Goal: Task Accomplishment & Management: Complete application form

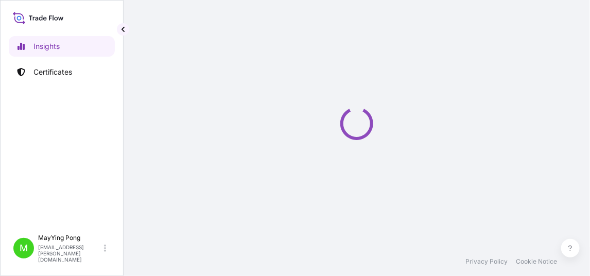
select select "2025"
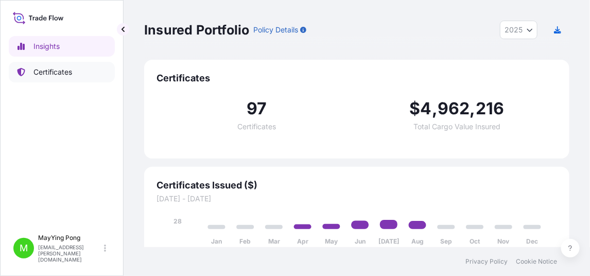
click at [61, 72] on p "Certificates" at bounding box center [52, 72] width 39 height 10
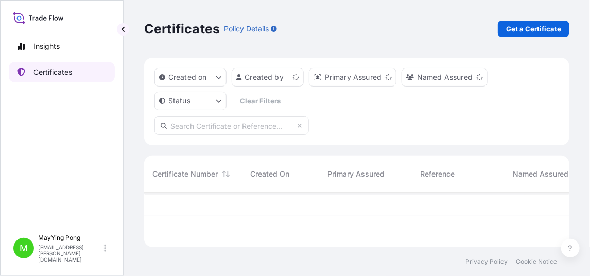
click at [61, 72] on p "Certificates" at bounding box center [52, 72] width 39 height 10
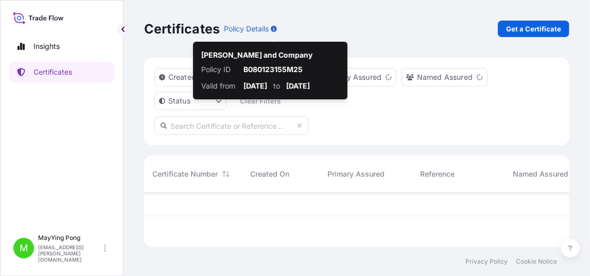
scroll to position [53, 418]
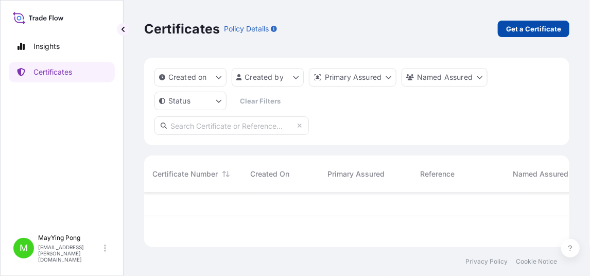
click at [524, 27] on p "Get a Certificate" at bounding box center [533, 29] width 55 height 10
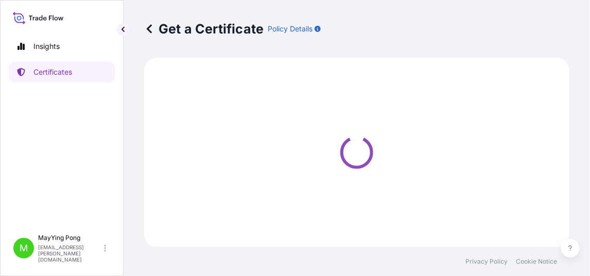
select select "Road / [GEOGRAPHIC_DATA]"
select select "Ocean Vessel"
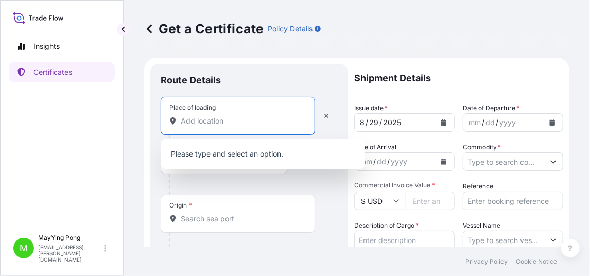
click at [254, 116] on input "Place of loading" at bounding box center [242, 121] width 122 height 10
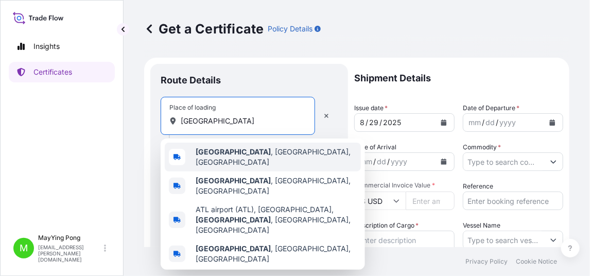
click at [211, 156] on b "[GEOGRAPHIC_DATA]" at bounding box center [233, 151] width 75 height 9
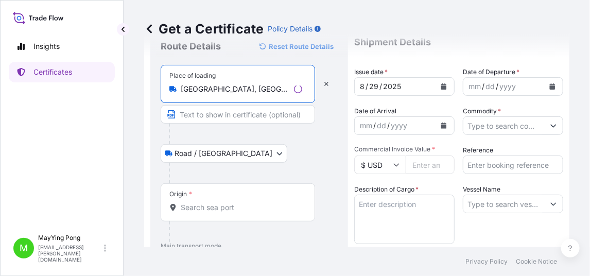
scroll to position [52, 0]
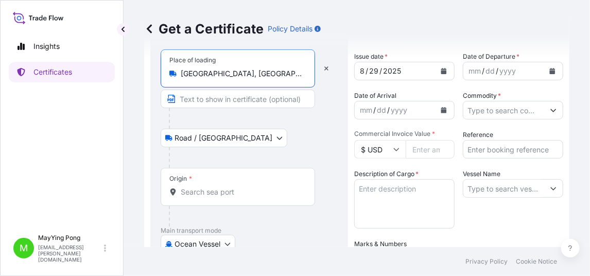
type input "[GEOGRAPHIC_DATA], [GEOGRAPHIC_DATA], [GEOGRAPHIC_DATA]"
click at [205, 243] on body "0 options available. 5 options available. Insights Certificates M MayYing Pong …" at bounding box center [295, 138] width 590 height 276
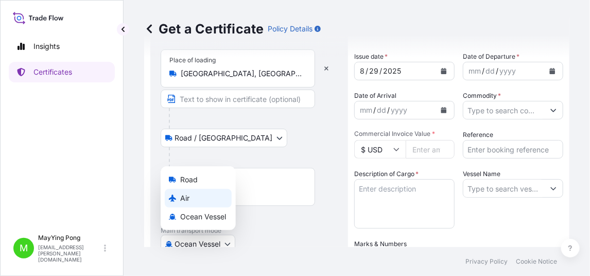
click at [187, 202] on span "Air" at bounding box center [184, 198] width 9 height 10
select select "Air"
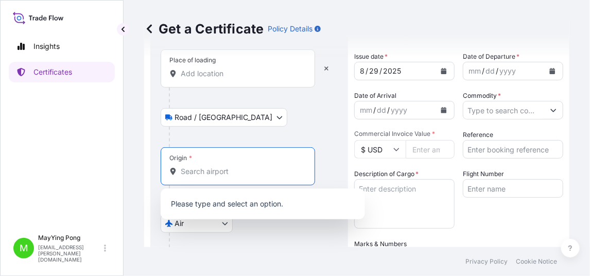
click at [197, 171] on input "Origin *" at bounding box center [242, 171] width 122 height 10
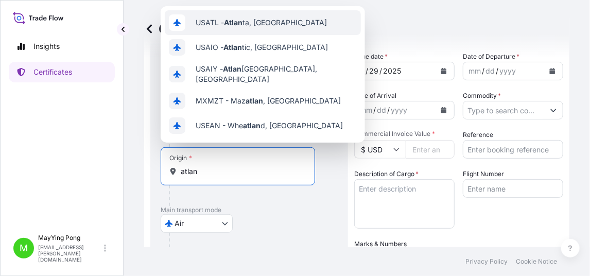
click at [259, 31] on div "USATL - Atlan ta, [GEOGRAPHIC_DATA]" at bounding box center [263, 22] width 196 height 25
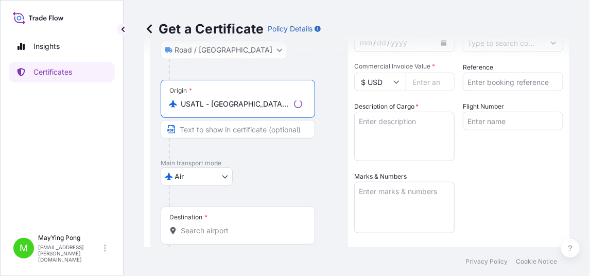
scroll to position [206, 0]
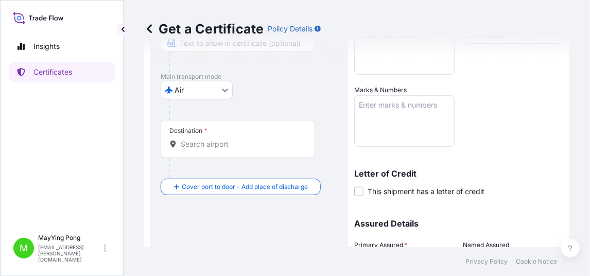
type input "USATL - [GEOGRAPHIC_DATA], [GEOGRAPHIC_DATA]"
click at [192, 142] on input "Destination *" at bounding box center [242, 144] width 122 height 10
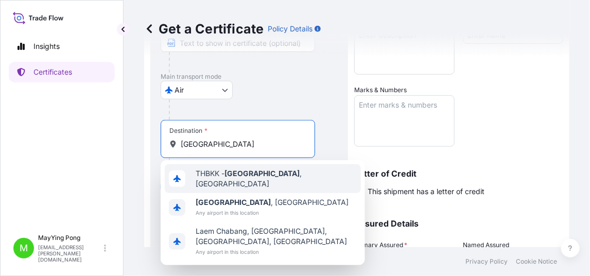
click at [223, 179] on span "THBKK - [GEOGRAPHIC_DATA] , [GEOGRAPHIC_DATA]" at bounding box center [276, 178] width 161 height 21
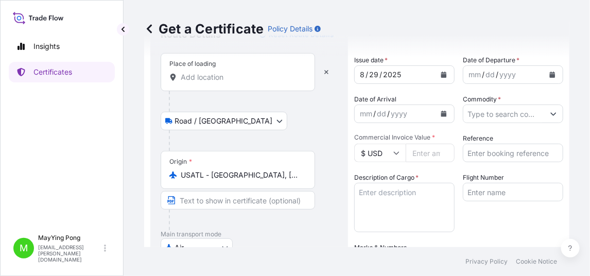
scroll to position [0, 0]
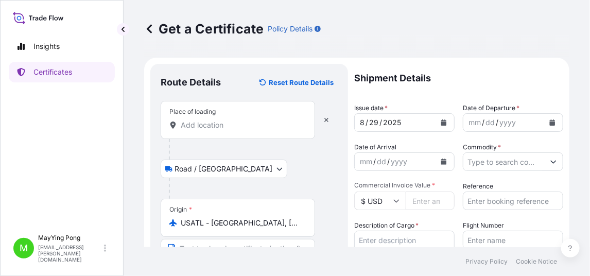
type input "THBKK - [GEOGRAPHIC_DATA], [GEOGRAPHIC_DATA]"
click at [442, 122] on icon "Calendar" at bounding box center [445, 123] width 6 height 6
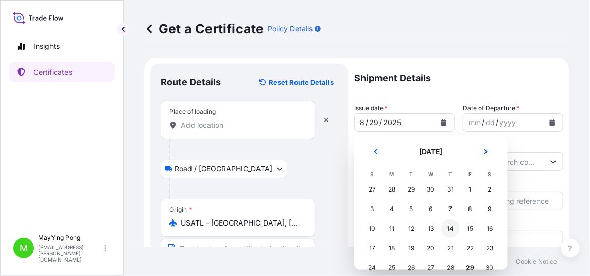
scroll to position [35, 0]
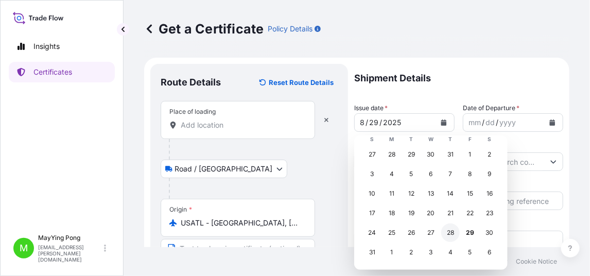
click at [453, 231] on div "28" at bounding box center [451, 233] width 19 height 19
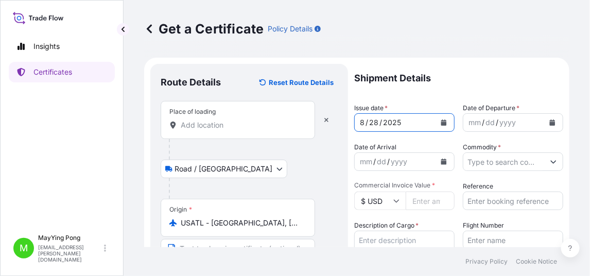
click at [550, 123] on icon "Calendar" at bounding box center [553, 123] width 6 height 6
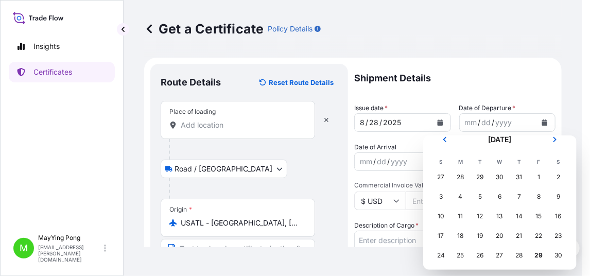
scroll to position [0, 0]
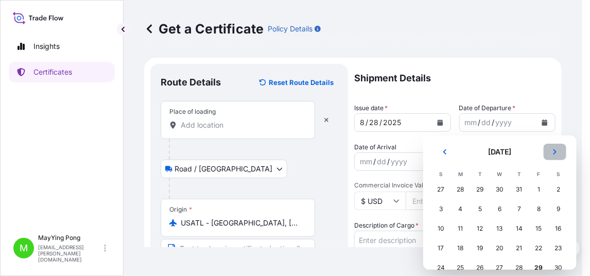
click at [554, 151] on icon "Next" at bounding box center [555, 152] width 6 height 6
click at [462, 209] on div "8" at bounding box center [461, 209] width 19 height 19
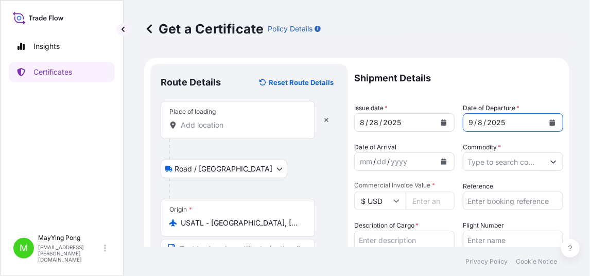
click at [545, 118] on button "Calendar" at bounding box center [553, 122] width 16 height 16
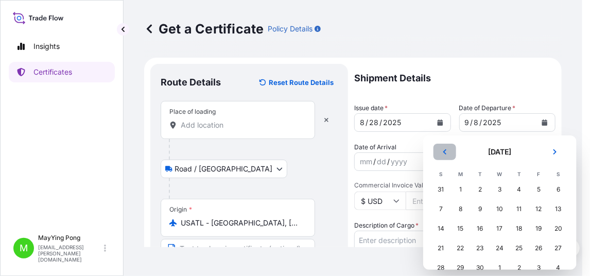
click at [446, 146] on button "Previous" at bounding box center [445, 152] width 23 height 16
click at [517, 266] on div "28" at bounding box center [520, 268] width 19 height 19
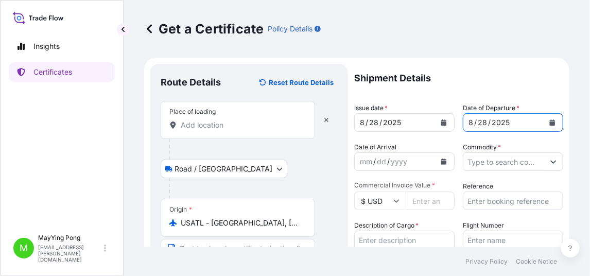
click at [441, 161] on icon "Calendar" at bounding box center [444, 162] width 6 height 6
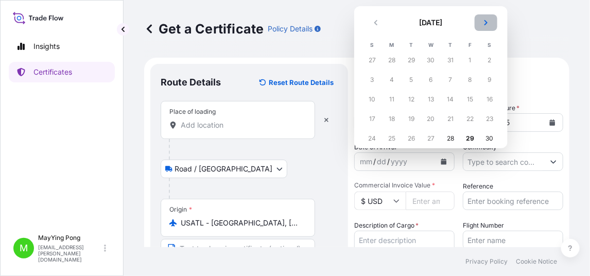
click at [485, 22] on icon "Next" at bounding box center [486, 23] width 6 height 6
click at [392, 78] on div "8" at bounding box center [392, 80] width 19 height 19
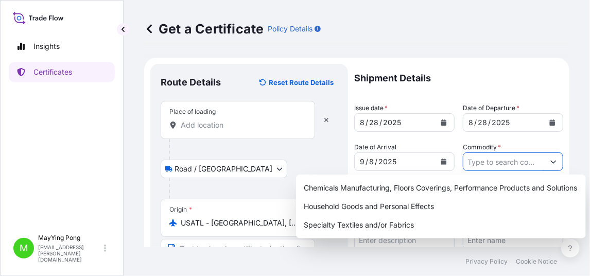
click at [489, 161] on input "Commodity *" at bounding box center [504, 161] width 81 height 19
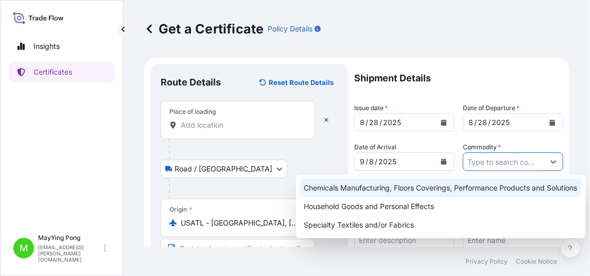
click at [462, 187] on div "Chemicals Manufacturing, Floors Coverings, Performance Products and Solutions" at bounding box center [441, 188] width 282 height 19
type input "Chemicals Manufacturing, Floors Coverings, Performance Products and Solutions"
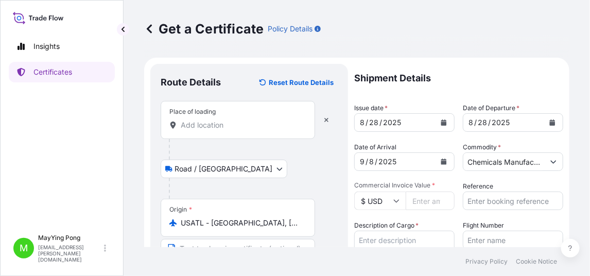
click at [427, 204] on input "Commercial Invoice Value *" at bounding box center [430, 201] width 49 height 19
drag, startPoint x: 415, startPoint y: 201, endPoint x: 406, endPoint y: 201, distance: 8.8
click at [406, 201] on input "10691.89" at bounding box center [430, 201] width 49 height 19
type input "10691.89"
click at [482, 205] on input "Reference" at bounding box center [513, 201] width 100 height 19
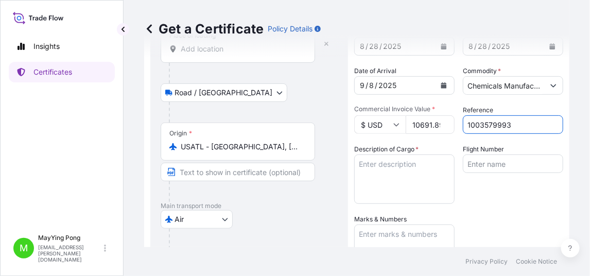
scroll to position [103, 0]
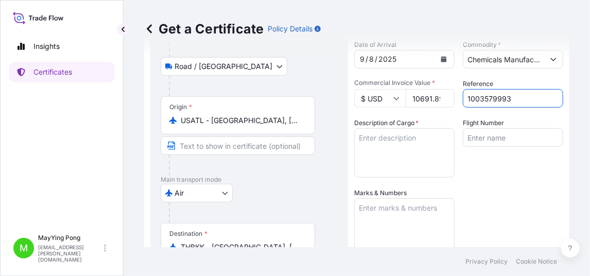
type input "1003579993"
click at [371, 138] on textarea "Description of Cargo *" at bounding box center [404, 152] width 100 height 49
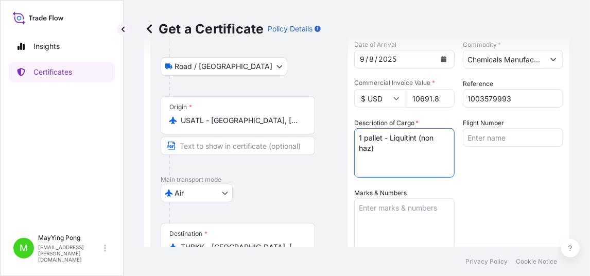
type textarea "1 pallet - Liquitint (non haz)"
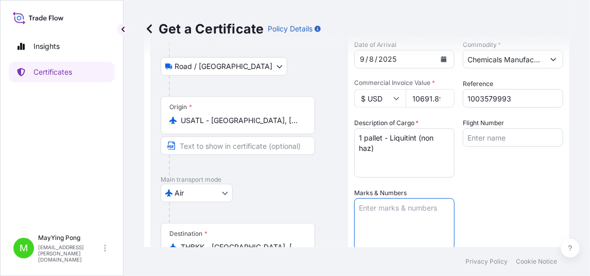
click at [366, 202] on textarea "Marks & Numbers" at bounding box center [404, 224] width 100 height 52
type textarea "R"
type textarea "t"
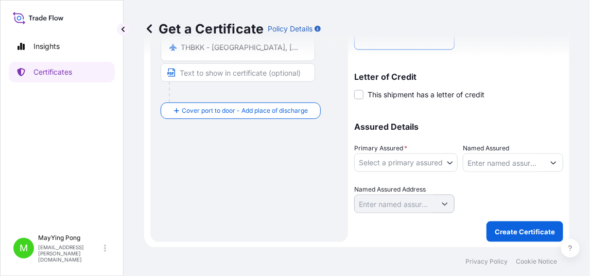
type textarea "TSC/[GEOGRAPHIC_DATA] [GEOGRAPHIC_DATA]"
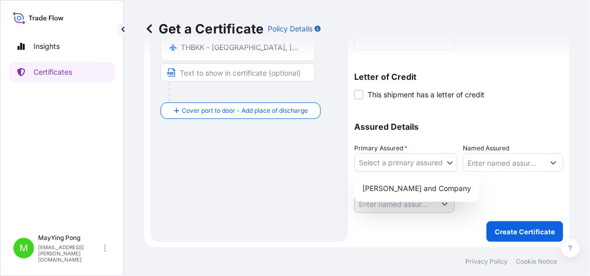
click at [448, 162] on body "Insights Certificates M MayYing Pong [EMAIL_ADDRESS][PERSON_NAME][DOMAIN_NAME] …" at bounding box center [295, 138] width 590 height 276
click at [415, 189] on div "[PERSON_NAME] and Company" at bounding box center [417, 188] width 117 height 19
select select "31531"
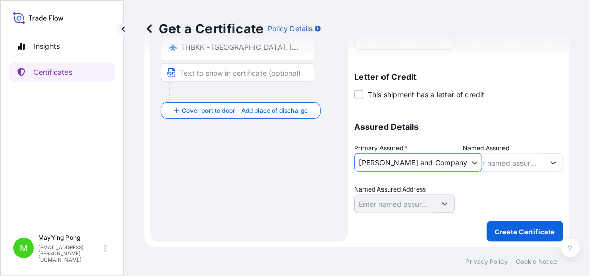
click at [502, 160] on input "Named Assured" at bounding box center [504, 163] width 81 height 19
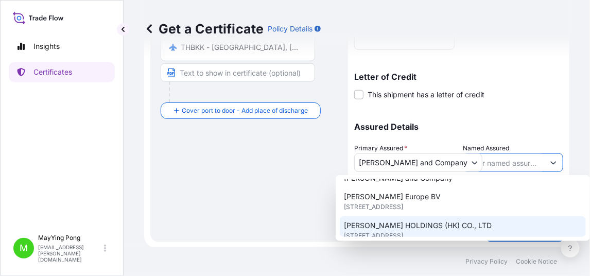
scroll to position [206, 0]
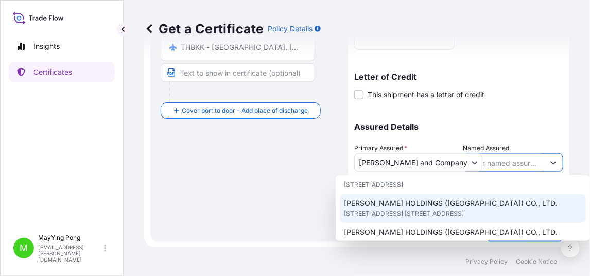
click at [464, 209] on span "[STREET_ADDRESS] [STREET_ADDRESS]" at bounding box center [404, 214] width 120 height 10
type input "[PERSON_NAME] HOLDINGS ([GEOGRAPHIC_DATA]) CO., LTD."
type input "[STREET_ADDRESS] [STREET_ADDRESS],"
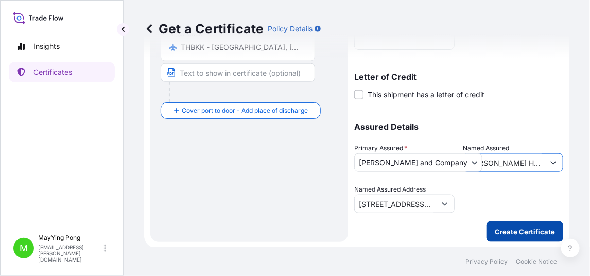
click at [506, 227] on p "Create Certificate" at bounding box center [525, 232] width 60 height 10
click at [506, 234] on p "Create Certificate" at bounding box center [525, 232] width 60 height 10
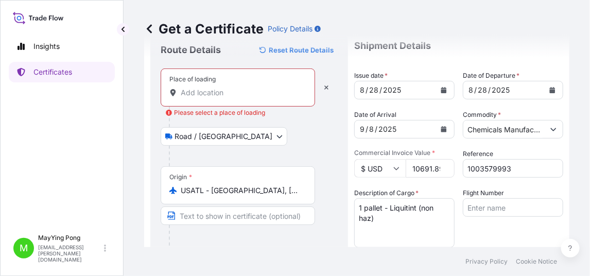
scroll to position [0, 0]
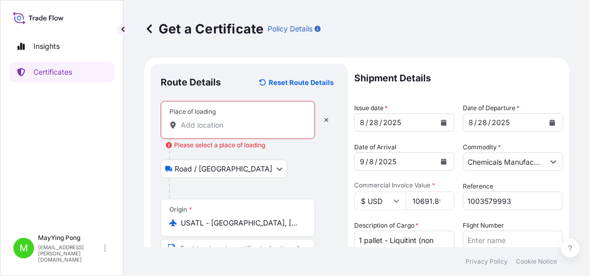
click at [241, 127] on input "Place of loading Please select a place of loading" at bounding box center [242, 125] width 122 height 10
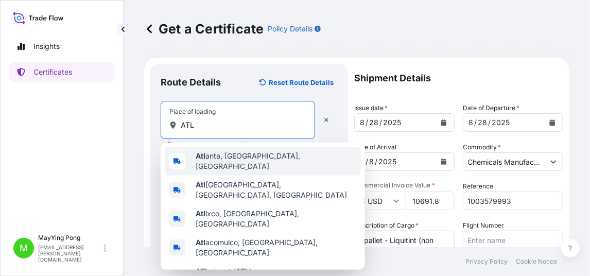
click at [251, 158] on span "Atl anta, [GEOGRAPHIC_DATA], [GEOGRAPHIC_DATA]" at bounding box center [276, 161] width 161 height 21
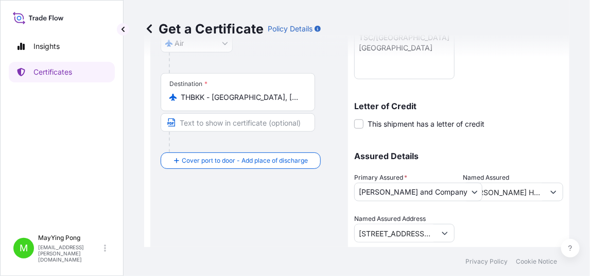
scroll to position [302, 0]
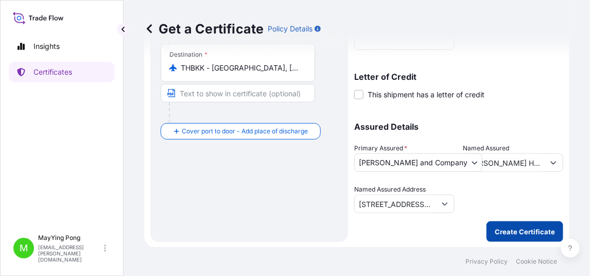
type input "[GEOGRAPHIC_DATA], [GEOGRAPHIC_DATA], [GEOGRAPHIC_DATA]"
click at [514, 227] on p "Create Certificate" at bounding box center [525, 232] width 60 height 10
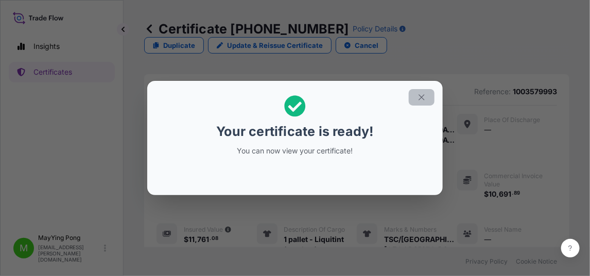
click at [423, 96] on icon "button" at bounding box center [421, 97] width 9 height 9
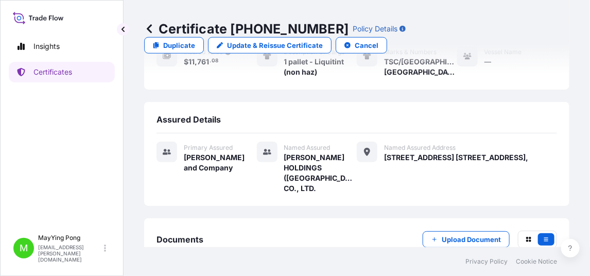
scroll to position [232, 0]
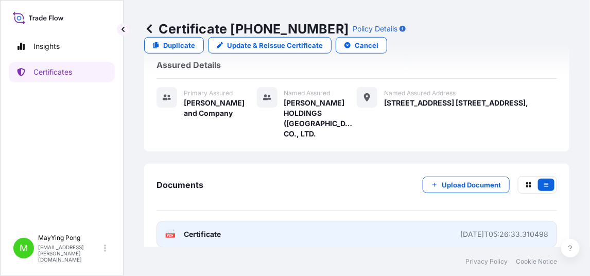
click at [177, 229] on div "PDF Certificate" at bounding box center [193, 234] width 56 height 10
